Goal: Transaction & Acquisition: Purchase product/service

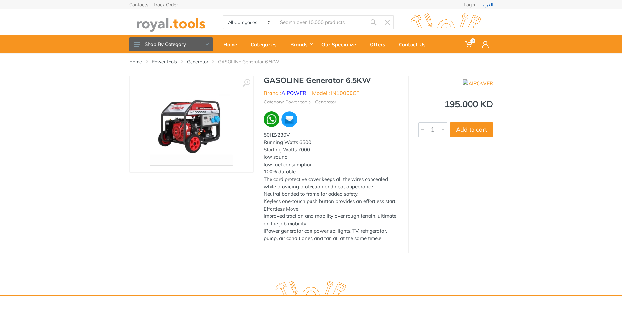
click at [485, 5] on link "العربية" at bounding box center [487, 4] width 13 height 5
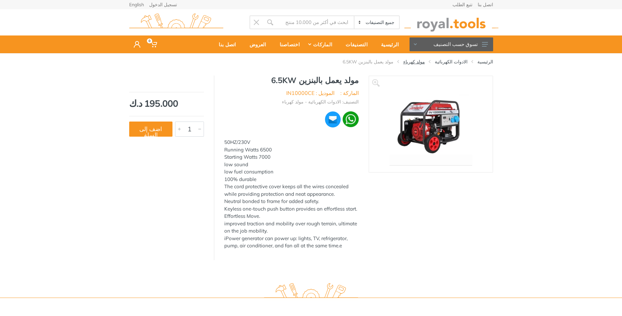
click at [424, 60] on link "مولد كهرباء" at bounding box center [415, 61] width 22 height 7
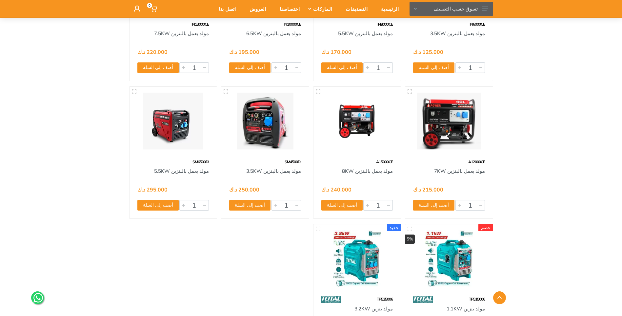
scroll to position [984, 0]
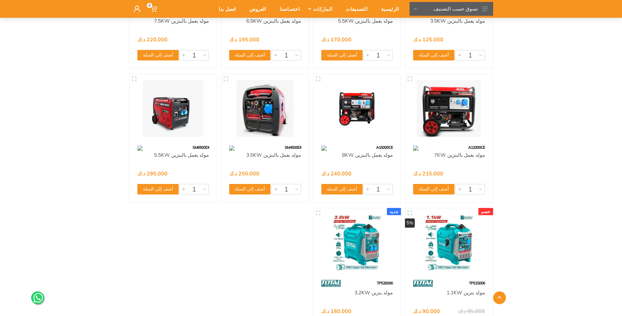
click at [168, 105] on img at bounding box center [174, 108] width 76 height 57
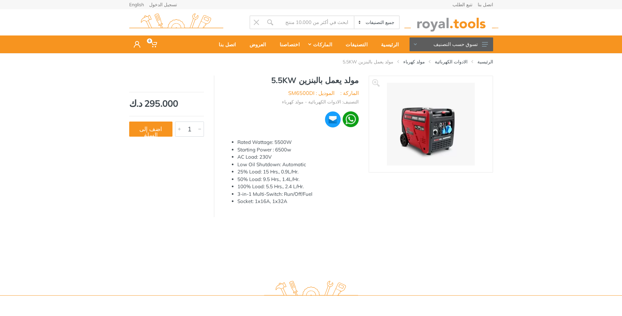
scroll to position [127, 0]
